Goal: Information Seeking & Learning: Learn about a topic

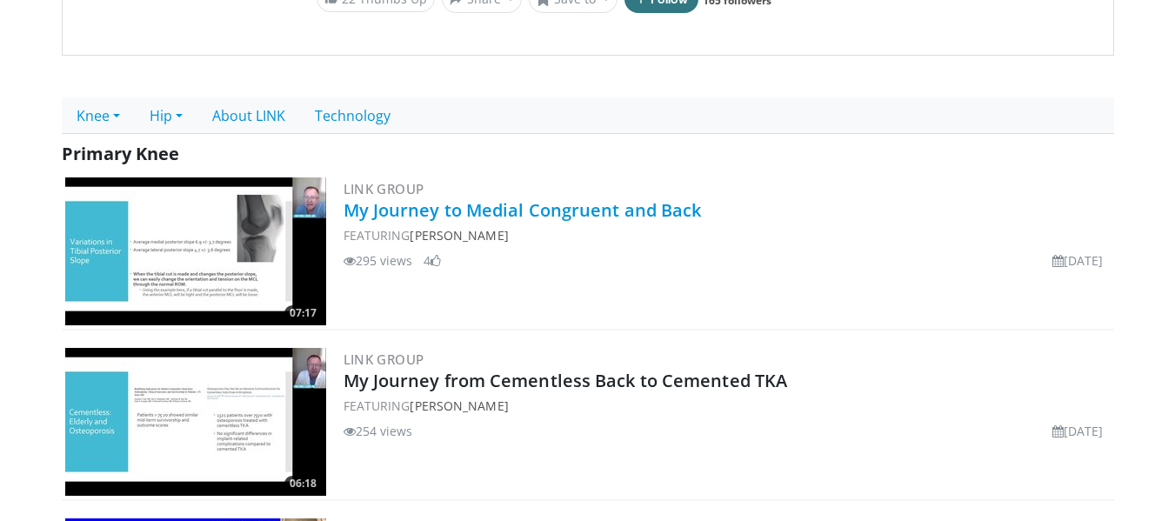
scroll to position [522, 0]
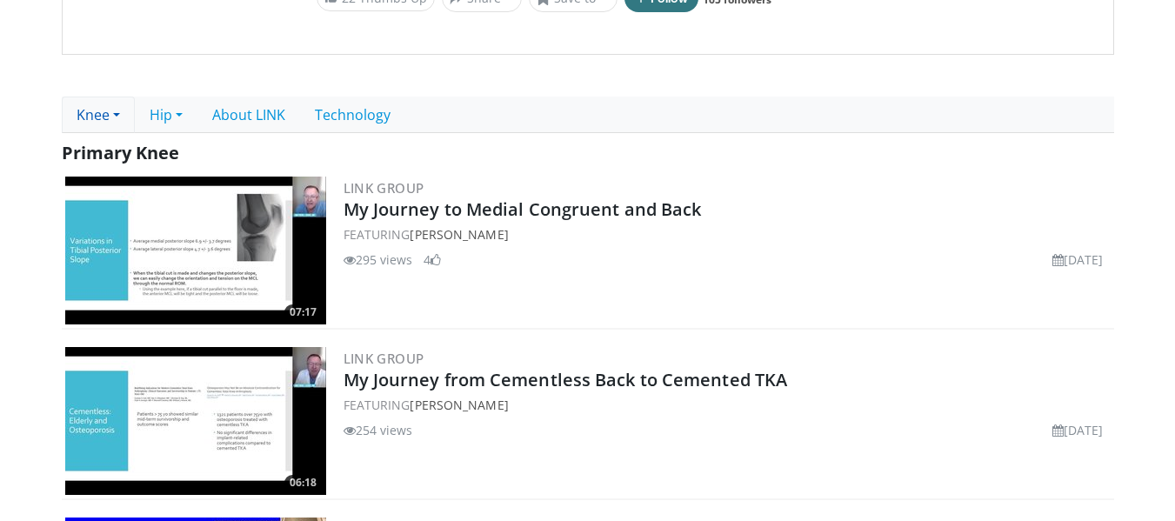
click at [106, 98] on link "Knee" at bounding box center [98, 115] width 73 height 37
click at [116, 168] on link "Revision Knee" at bounding box center [131, 182] width 137 height 28
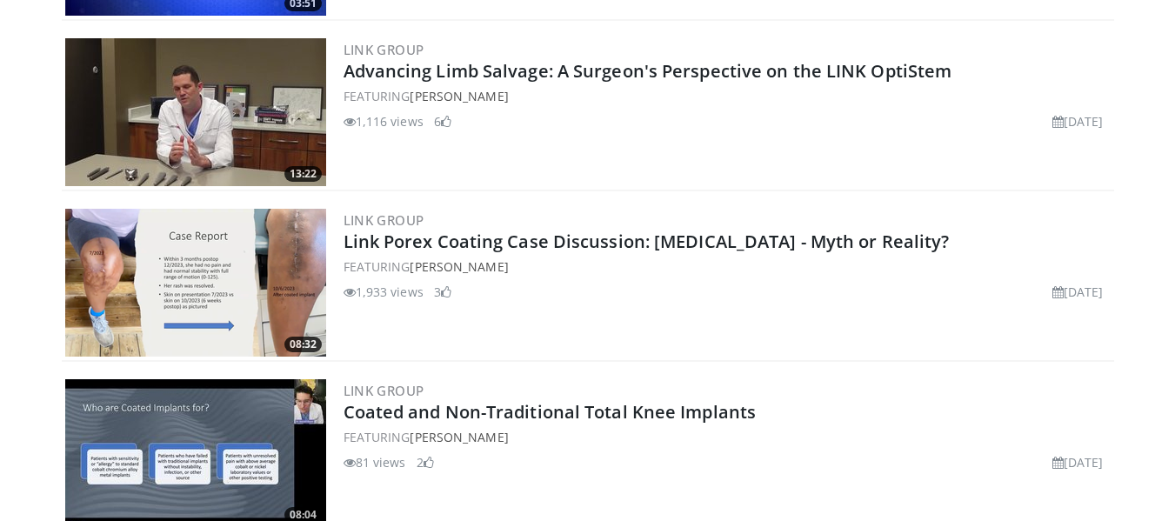
scroll to position [2262, 0]
